Goal: Information Seeking & Learning: Check status

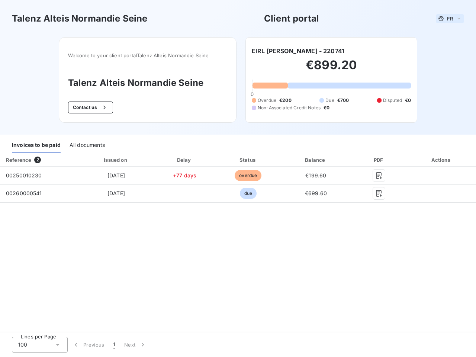
click at [450, 19] on span "FR" at bounding box center [450, 19] width 6 height 6
click at [89, 108] on button "Contact us" at bounding box center [90, 108] width 45 height 12
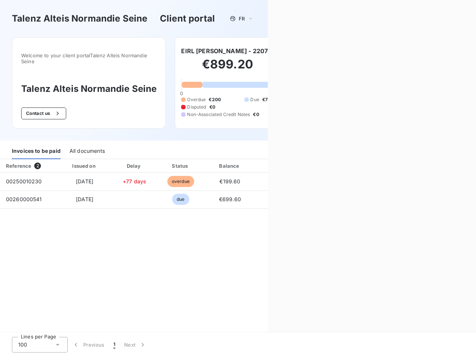
click at [297, 51] on div "Contact us Fill out the form below, and a member of our team will get back to y…" at bounding box center [372, 178] width 208 height 357
click at [36, 146] on div "Invoices to be paid" at bounding box center [36, 152] width 49 height 16
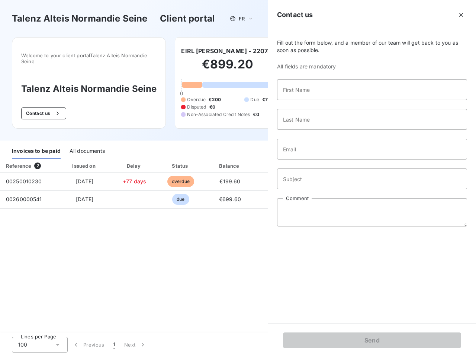
click at [87, 146] on div "All documents" at bounding box center [87, 152] width 35 height 16
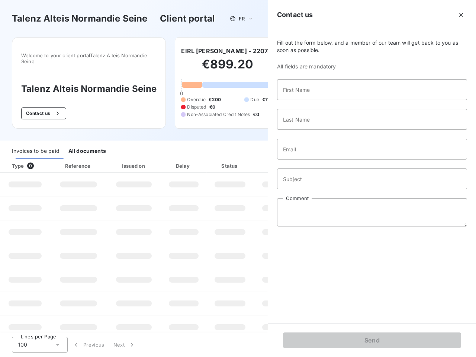
click at [39, 160] on th "Type 0" at bounding box center [25, 165] width 50 height 13
click at [116, 160] on th "Issued on" at bounding box center [134, 165] width 54 height 13
click at [185, 160] on th "Delay" at bounding box center [183, 165] width 45 height 13
click at [248, 160] on th "Status" at bounding box center [230, 165] width 47 height 13
click at [316, 160] on div "Fill out the form below, and a member of our team will get back to you as soon …" at bounding box center [372, 176] width 208 height 293
